Goal: Navigation & Orientation: Find specific page/section

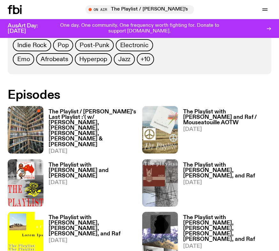
scroll to position [310, 0]
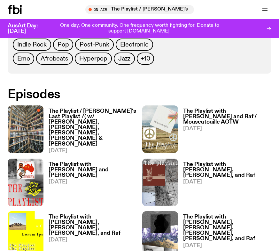
click at [104, 120] on h3 "The Playlist / [PERSON_NAME]'s Last Playlist :'( w/ [PERSON_NAME], [PERSON_NAME…" at bounding box center [93, 128] width 88 height 38
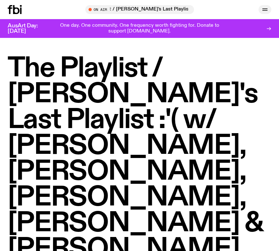
click at [265, 8] on icon "button" at bounding box center [265, 10] width 8 height 8
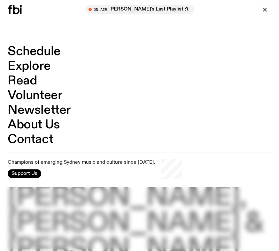
click at [32, 50] on link "Schedule" at bounding box center [34, 52] width 53 height 12
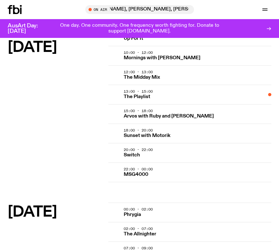
scroll to position [924, 0]
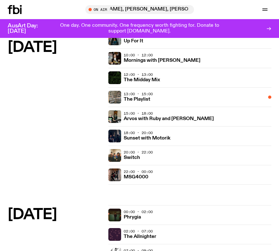
click at [183, 152] on div "20:00 - 22:00 Switch" at bounding box center [196, 155] width 147 height 13
click at [118, 159] on img at bounding box center [114, 155] width 13 height 13
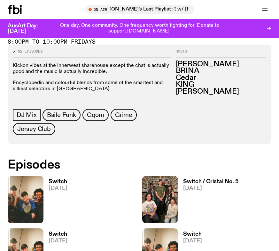
scroll to position [49, 0]
